Goal: Find specific page/section: Find specific page/section

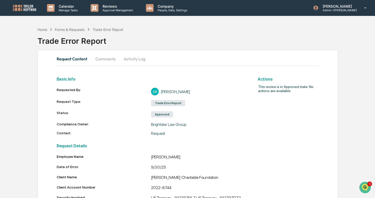
click at [129, 61] on button "Activity Log" at bounding box center [135, 59] width 30 height 12
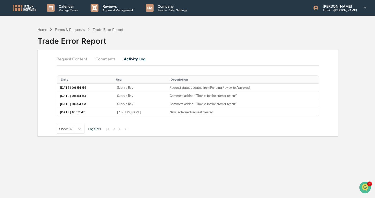
click at [109, 59] on button "Comments" at bounding box center [105, 59] width 28 height 12
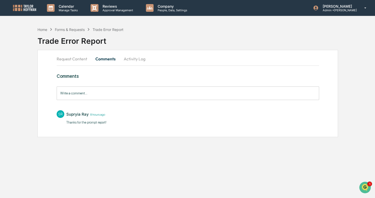
click at [76, 58] on button "Request Content" at bounding box center [74, 59] width 35 height 12
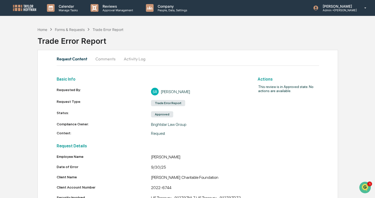
click at [164, 115] on div "Approved" at bounding box center [162, 114] width 22 height 6
click at [104, 58] on button "Comments" at bounding box center [105, 59] width 28 height 12
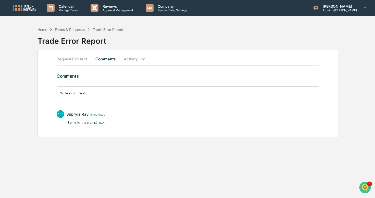
click at [130, 58] on button "Activity Log" at bounding box center [135, 59] width 30 height 12
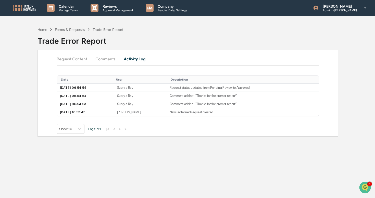
click at [73, 59] on button "Request Content" at bounding box center [74, 59] width 35 height 12
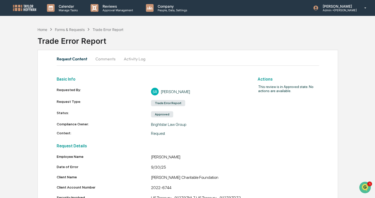
click at [142, 57] on button "Activity Log" at bounding box center [135, 59] width 30 height 12
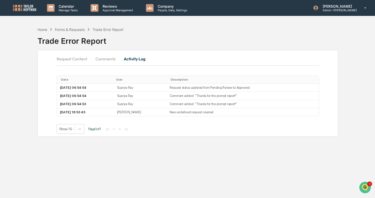
click at [68, 58] on button "Request Content" at bounding box center [74, 59] width 35 height 12
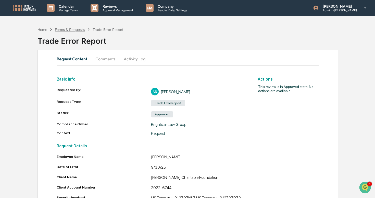
click at [76, 30] on div "Forms & Requests" at bounding box center [70, 29] width 30 height 4
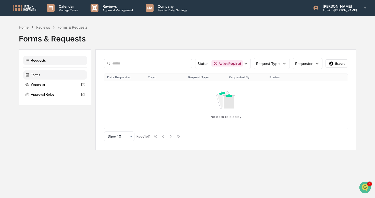
click at [51, 73] on div "Forms" at bounding box center [55, 74] width 64 height 9
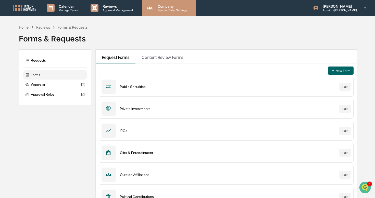
click at [154, 10] on p "People, Data, Settings" at bounding box center [172, 10] width 36 height 4
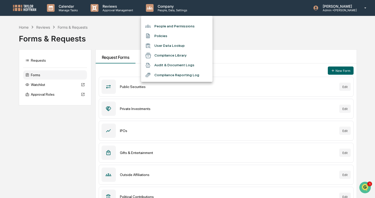
click at [290, 17] on div at bounding box center [187, 99] width 375 height 198
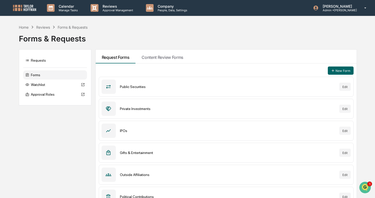
click at [333, 8] on p "Admin • [PERSON_NAME]" at bounding box center [338, 10] width 38 height 4
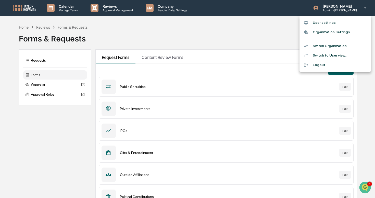
click at [324, 42] on li "Switch Organization" at bounding box center [335, 45] width 71 height 9
